Goal: Information Seeking & Learning: Learn about a topic

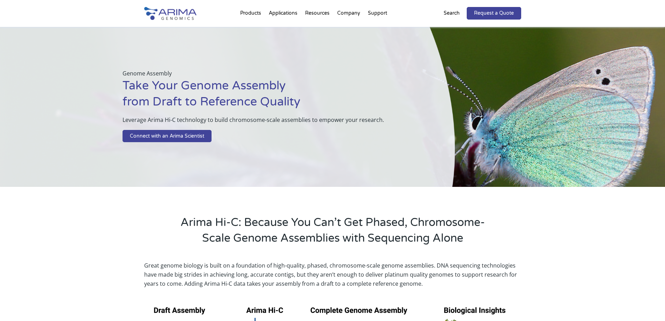
click at [72, 187] on div "Arima Hi-C: Because You Can’t Get Phased, Chromosome-Scale Genome Assemblies wi…" at bounding box center [332, 219] width 665 height 65
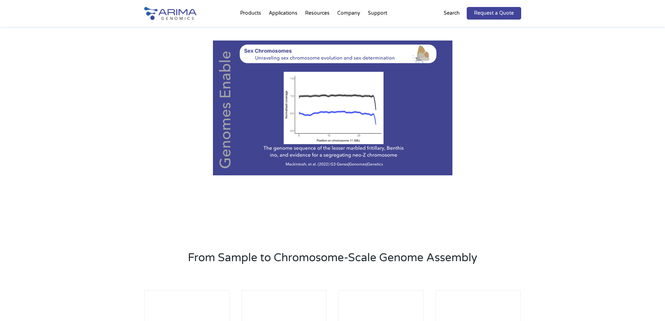
scroll to position [747, 0]
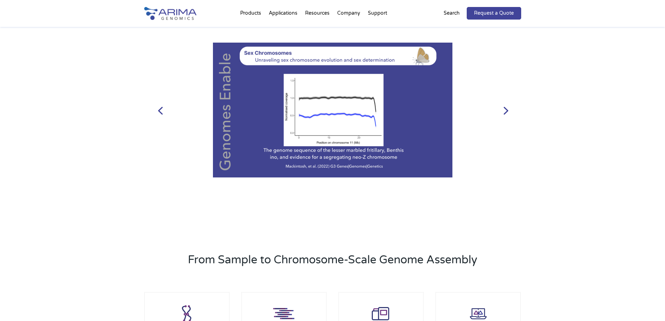
click at [162, 110] on link "Previous" at bounding box center [160, 110] width 17 height 17
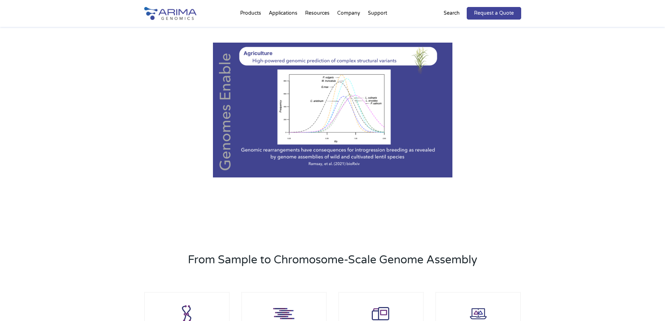
click at [81, 119] on div "Publication Highlights Previous Next 1 2 3 4 5 6 7" at bounding box center [332, 94] width 665 height 241
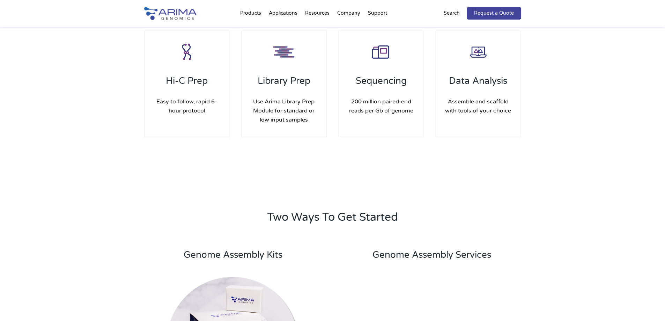
scroll to position [1008, 0]
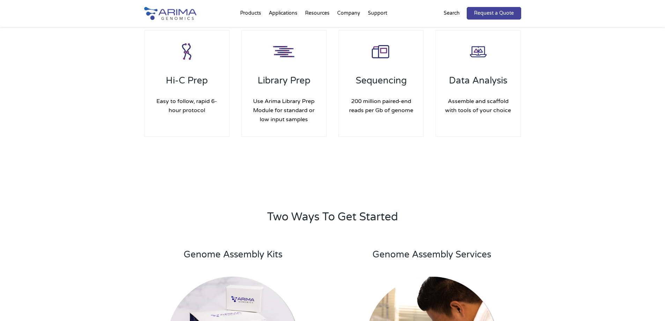
click at [94, 128] on div "From Sample to Chromosome-Scale Genome Assembly Hi-C Prep Easy to follow, rapid…" at bounding box center [332, 62] width 665 height 219
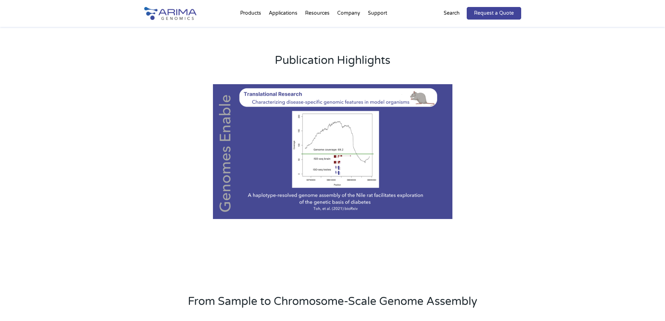
scroll to position [704, 0]
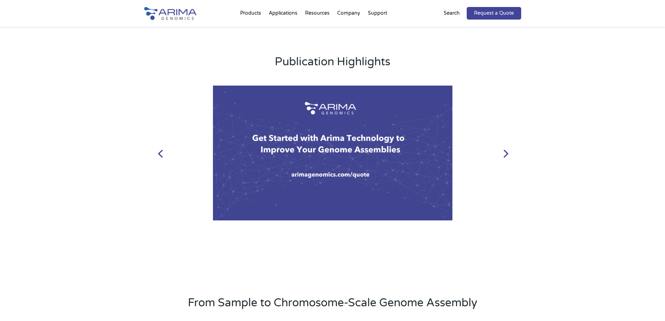
click at [161, 149] on link "Previous" at bounding box center [160, 152] width 17 height 17
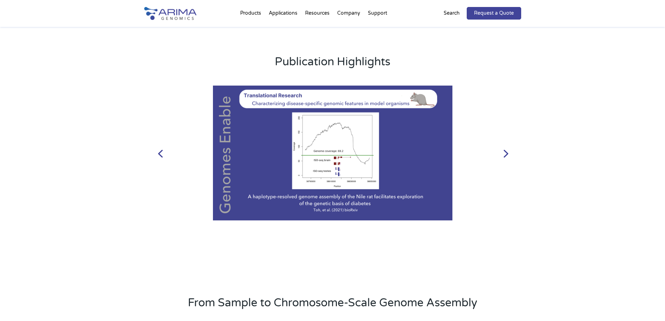
click at [158, 155] on link "Previous" at bounding box center [160, 152] width 17 height 17
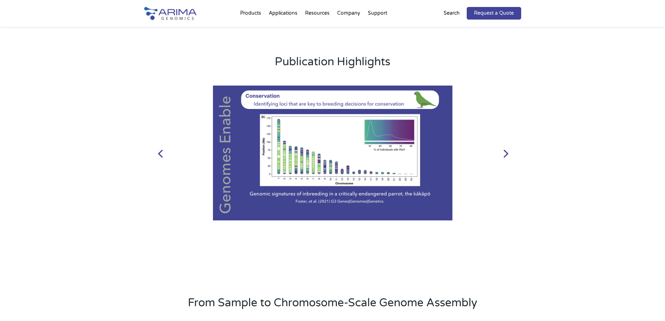
click at [158, 155] on link "Previous" at bounding box center [160, 152] width 17 height 17
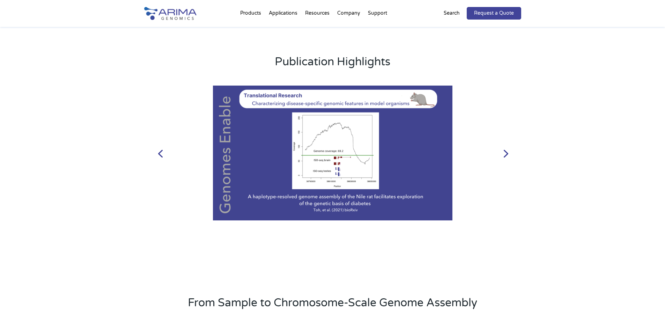
click at [158, 155] on link "Previous" at bounding box center [160, 152] width 17 height 17
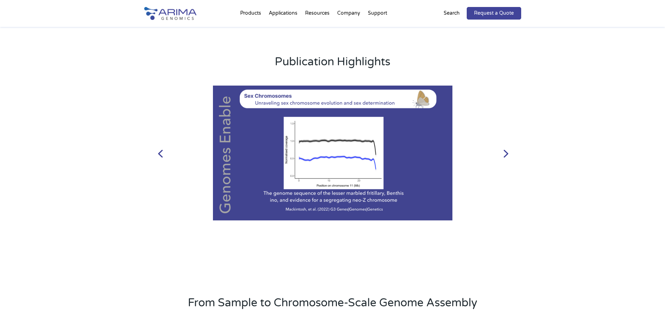
click at [158, 155] on link "Previous" at bounding box center [160, 152] width 17 height 17
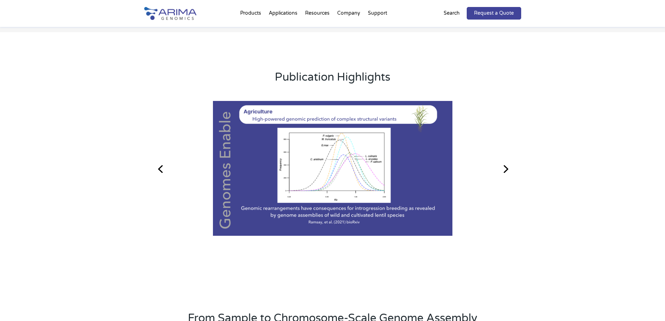
scroll to position [686, 0]
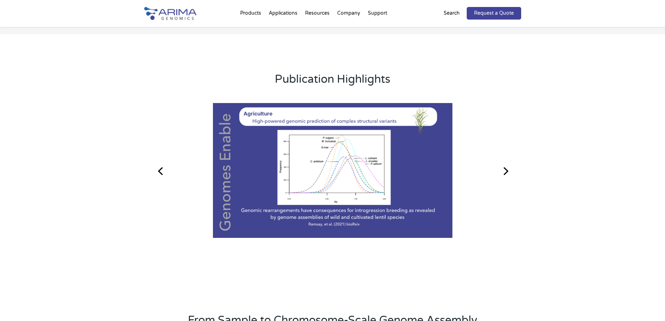
drag, startPoint x: 361, startPoint y: 224, endPoint x: 304, endPoint y: 223, distance: 57.2
click at [304, 223] on div "1 2 3 4 5 6 7" at bounding box center [332, 226] width 377 height 9
click at [351, 192] on div at bounding box center [331, 170] width 331 height 129
click at [391, 118] on div at bounding box center [331, 170] width 331 height 129
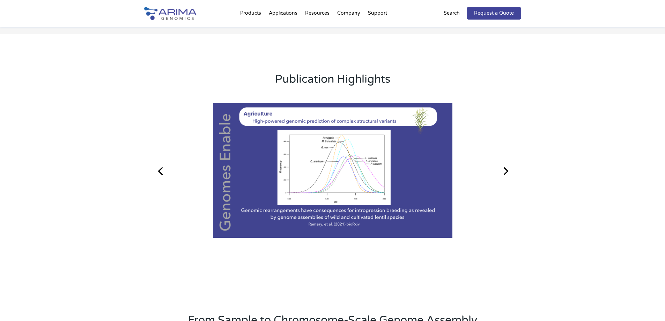
click at [391, 118] on div at bounding box center [331, 170] width 331 height 129
drag, startPoint x: 391, startPoint y: 118, endPoint x: 305, endPoint y: 211, distance: 126.7
click at [305, 211] on div at bounding box center [331, 170] width 331 height 129
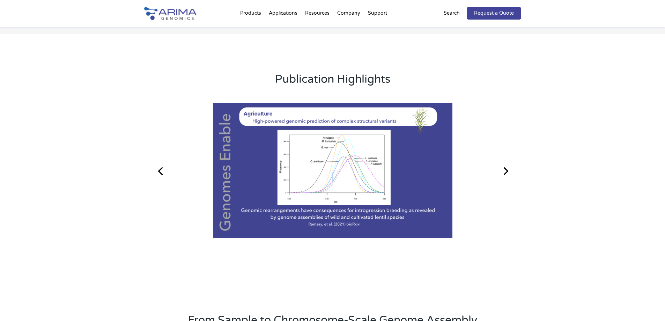
click at [345, 223] on link "6" at bounding box center [344, 223] width 2 height 2
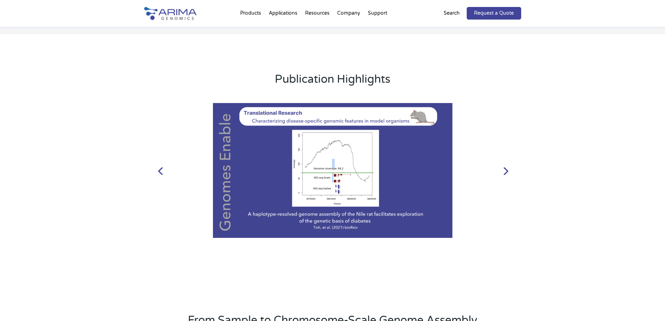
click at [159, 174] on link "Previous" at bounding box center [160, 170] width 17 height 17
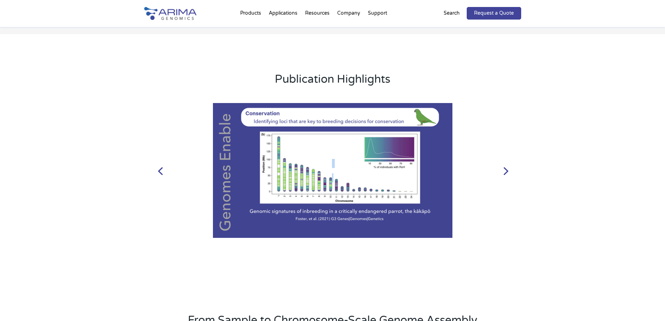
click at [159, 174] on link "Previous" at bounding box center [160, 170] width 17 height 17
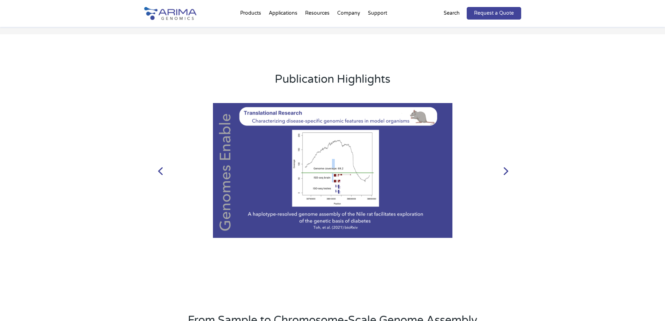
click at [159, 174] on link "Previous" at bounding box center [160, 170] width 17 height 17
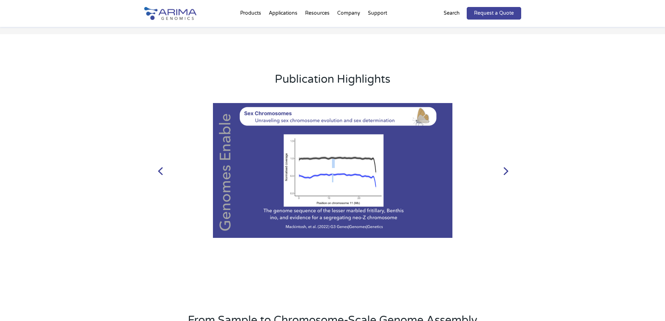
click at [159, 174] on link "Previous" at bounding box center [160, 170] width 17 height 17
